Goal: Transaction & Acquisition: Obtain resource

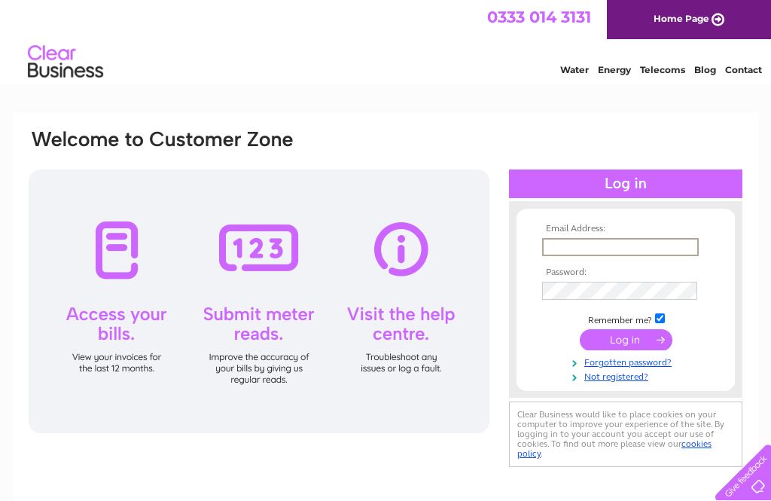
type input "[PERSON_NAME][EMAIL_ADDRESS][DOMAIN_NAME]"
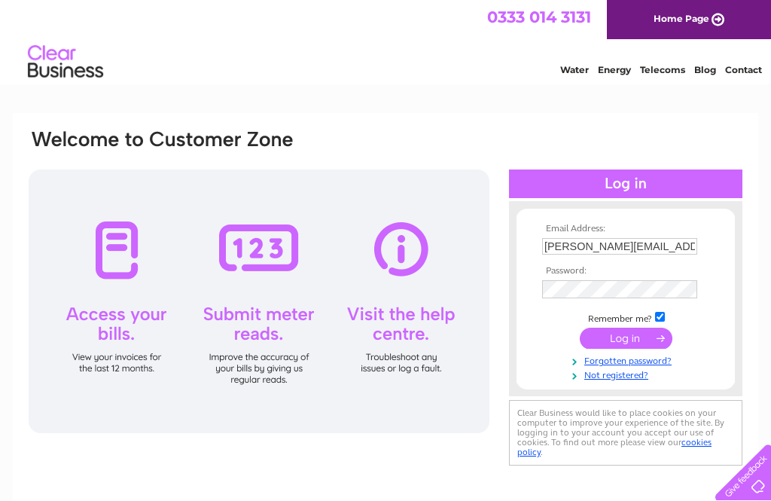
click at [626, 340] on input "submit" at bounding box center [626, 338] width 93 height 21
click at [629, 343] on input "submit" at bounding box center [626, 338] width 93 height 21
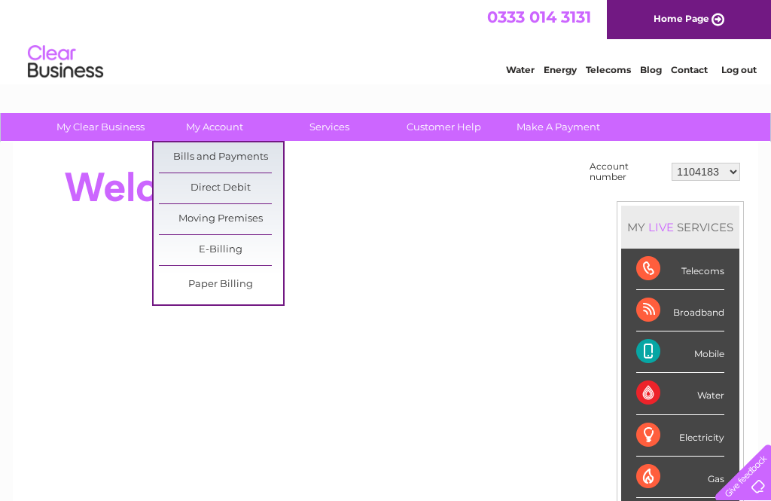
click at [233, 149] on link "Bills and Payments" at bounding box center [221, 157] width 124 height 30
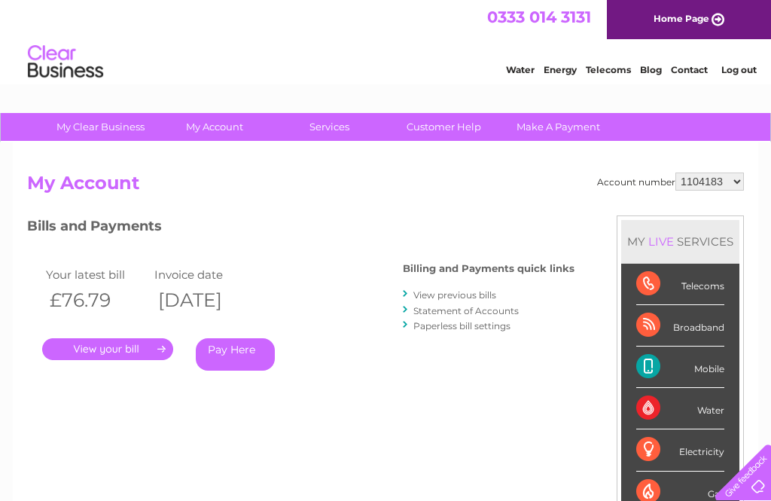
click at [486, 291] on link "View previous bills" at bounding box center [454, 294] width 83 height 11
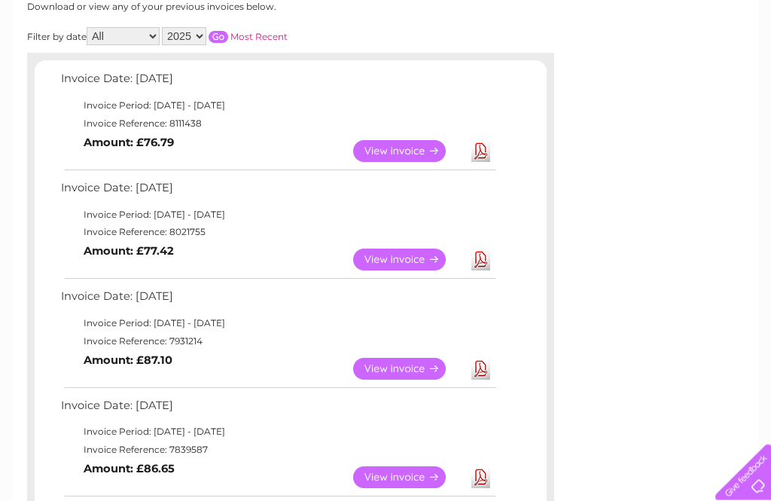
scroll to position [230, 0]
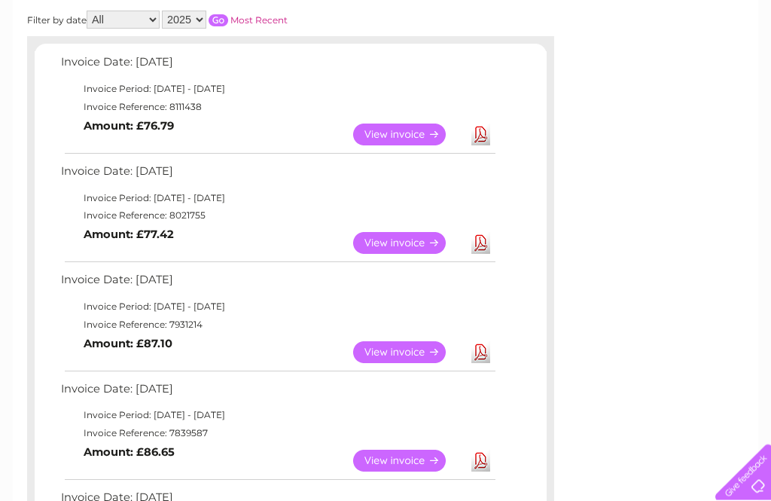
click at [407, 350] on link "View" at bounding box center [408, 353] width 111 height 22
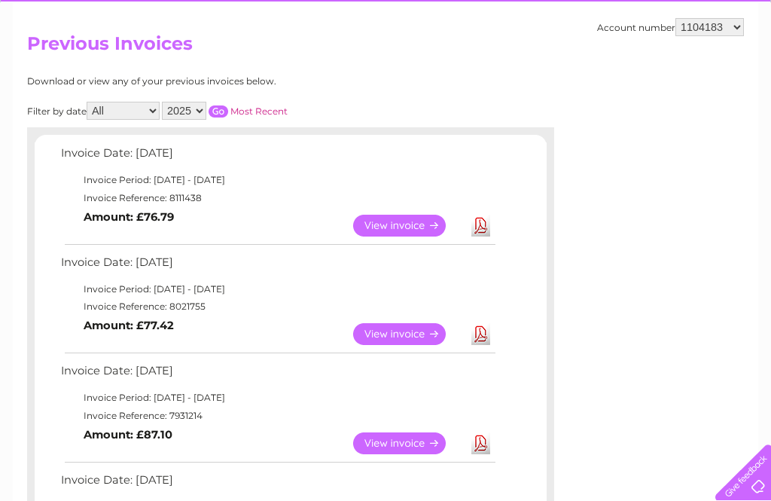
scroll to position [140, 0]
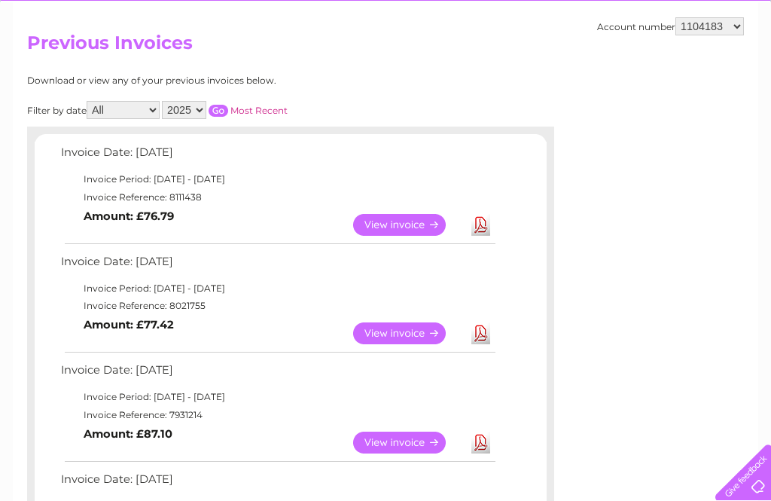
click at [395, 331] on link "View" at bounding box center [408, 333] width 111 height 22
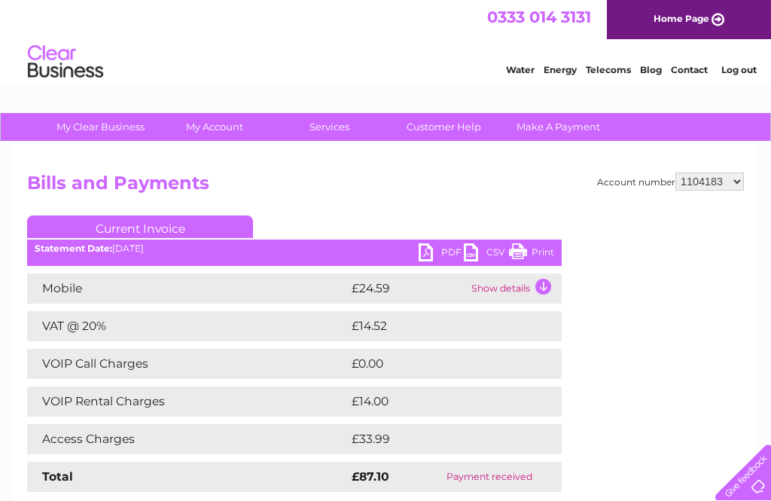
click at [432, 257] on link "PDF" at bounding box center [441, 254] width 45 height 22
click at [427, 252] on link "PDF" at bounding box center [441, 254] width 45 height 22
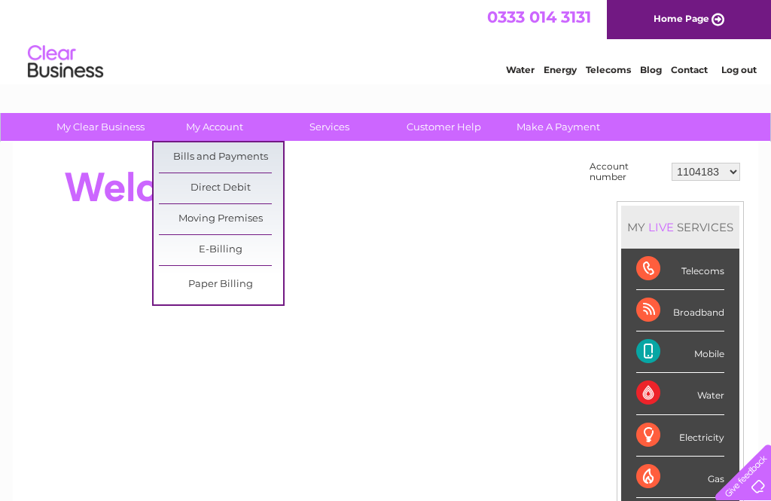
click at [240, 160] on link "Bills and Payments" at bounding box center [221, 157] width 124 height 30
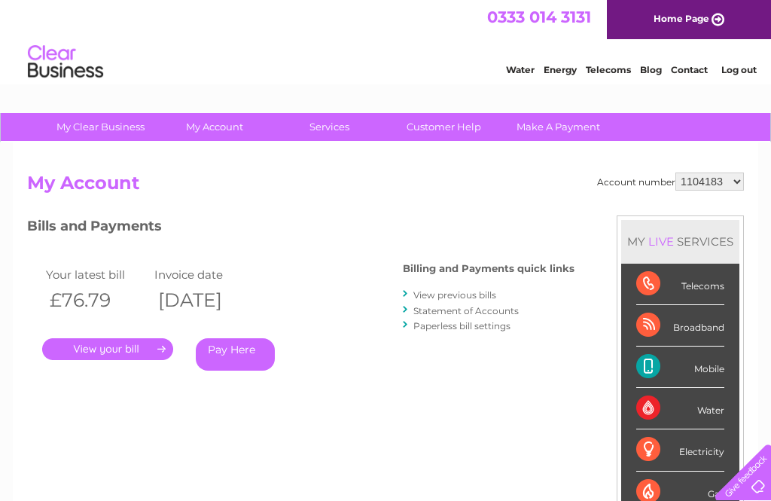
click at [483, 290] on link "View previous bills" at bounding box center [454, 294] width 83 height 11
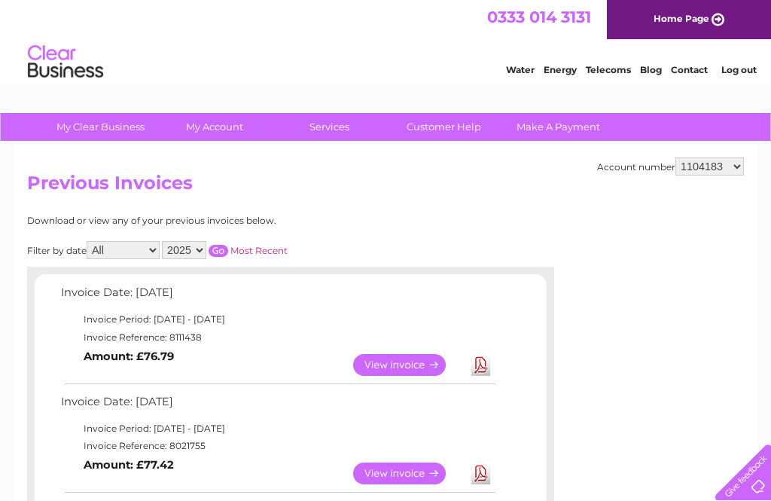
click at [409, 361] on link "View" at bounding box center [408, 365] width 111 height 22
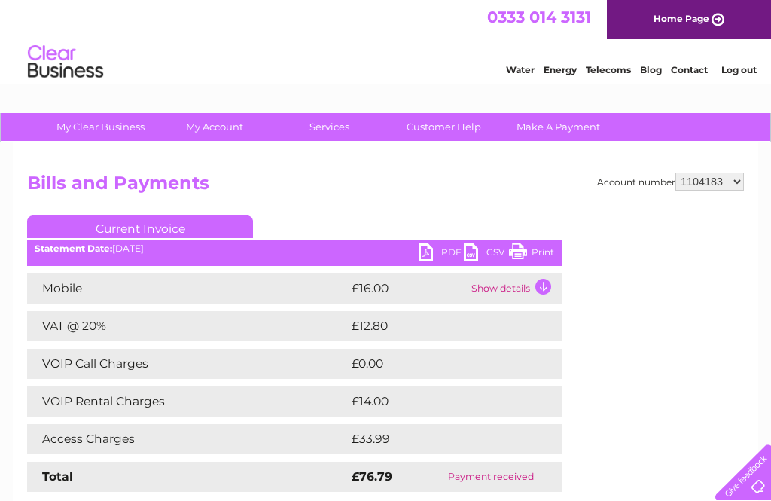
click at [429, 258] on link "PDF" at bounding box center [441, 254] width 45 height 22
